Goal: Task Accomplishment & Management: Use online tool/utility

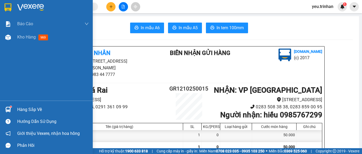
click at [11, 7] on img at bounding box center [8, 7] width 7 height 8
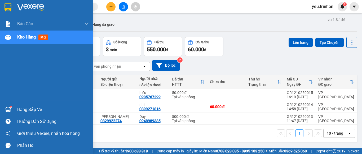
click at [8, 105] on div at bounding box center [7, 109] width 9 height 9
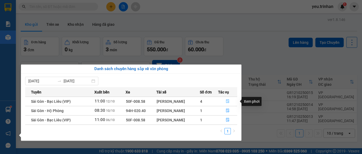
click at [228, 101] on icon "file-done" at bounding box center [228, 101] width 4 height 4
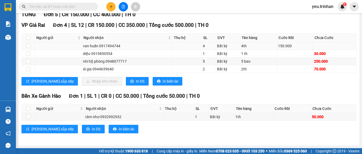
scroll to position [83, 0]
click at [126, 77] on button "In DS" at bounding box center [137, 81] width 23 height 8
